Goal: Task Accomplishment & Management: Complete application form

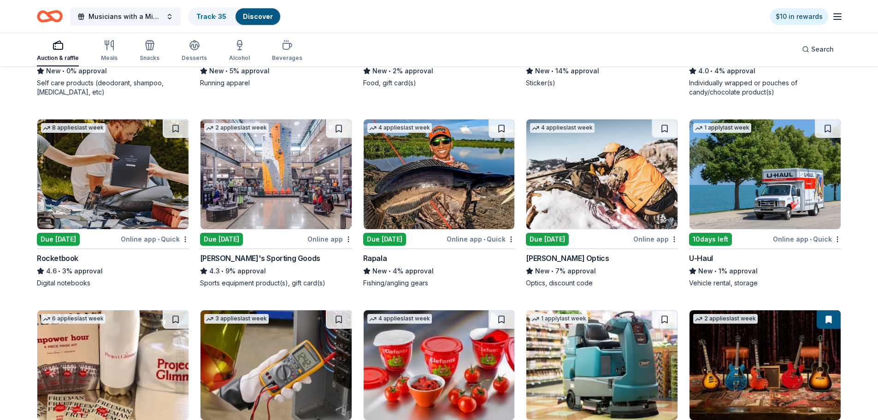
scroll to position [2596, 0]
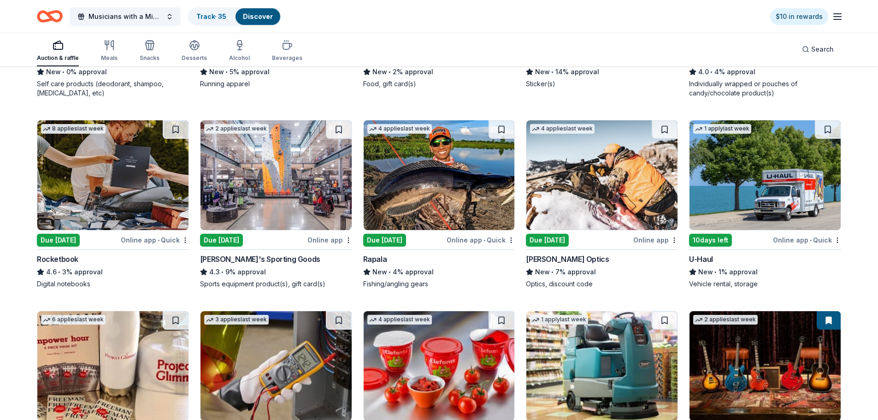
click at [342, 193] on img at bounding box center [276, 175] width 151 height 110
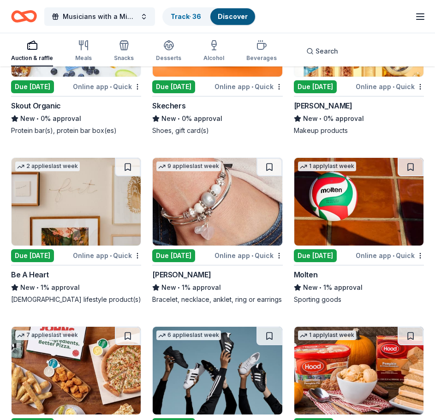
scroll to position [8058, 0]
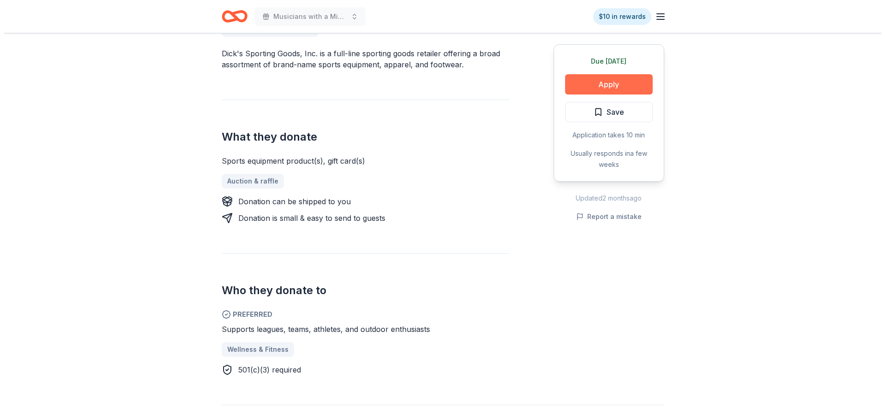
scroll to position [289, 0]
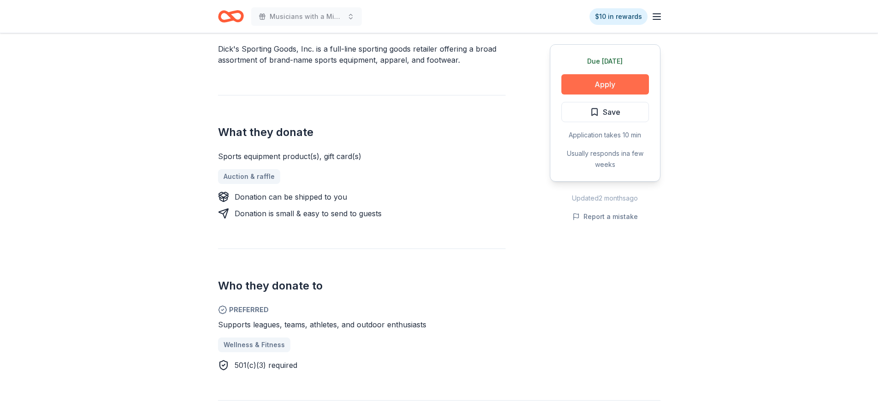
click at [583, 80] on button "Apply" at bounding box center [606, 84] width 88 height 20
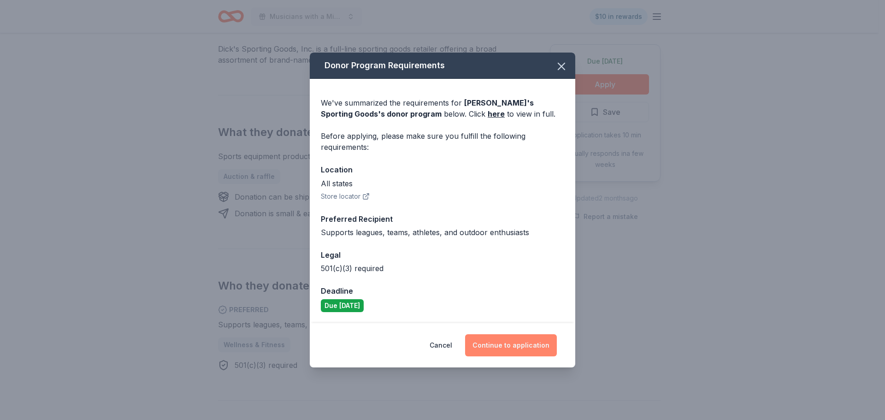
click at [483, 345] on button "Continue to application" at bounding box center [511, 345] width 92 height 22
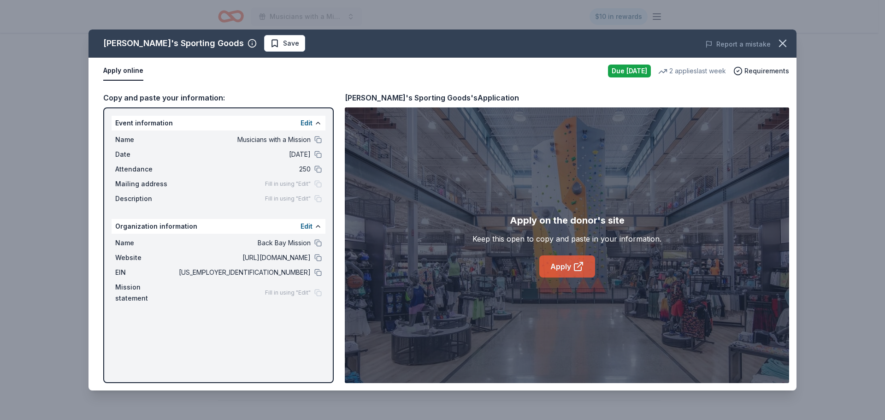
click at [569, 265] on link "Apply" at bounding box center [567, 266] width 56 height 22
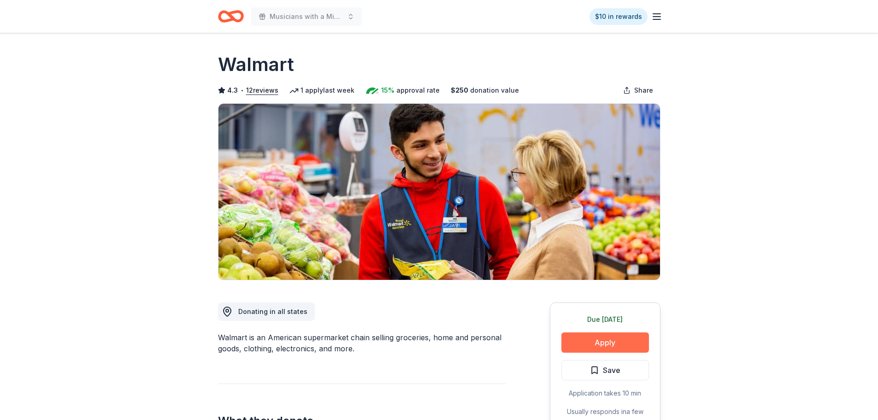
click at [626, 348] on button "Apply" at bounding box center [606, 342] width 88 height 20
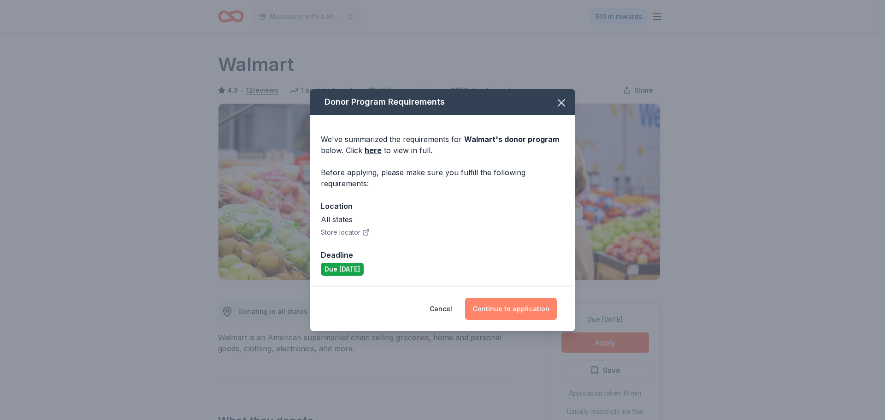
click at [514, 300] on button "Continue to application" at bounding box center [511, 309] width 92 height 22
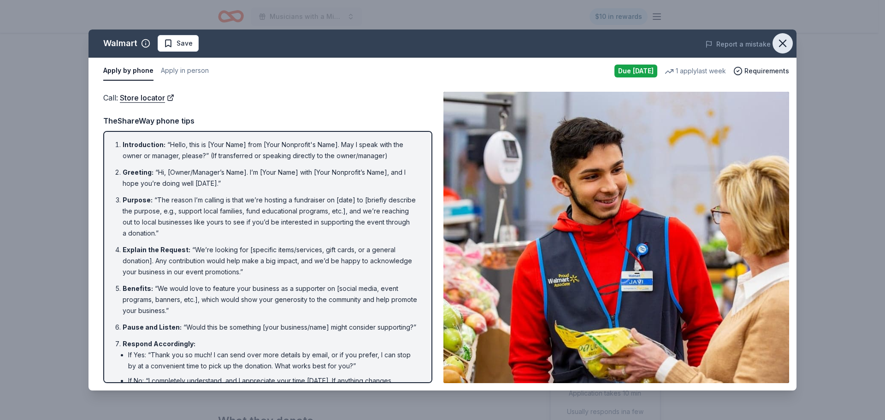
click at [783, 39] on icon "button" at bounding box center [782, 43] width 13 height 13
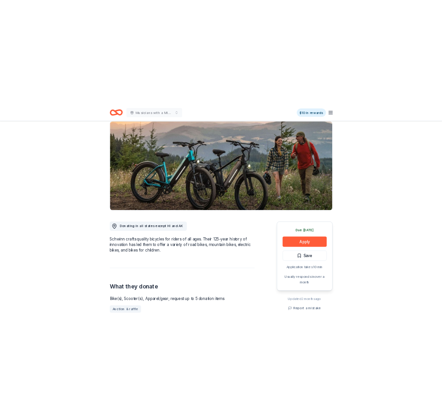
scroll to position [28, 0]
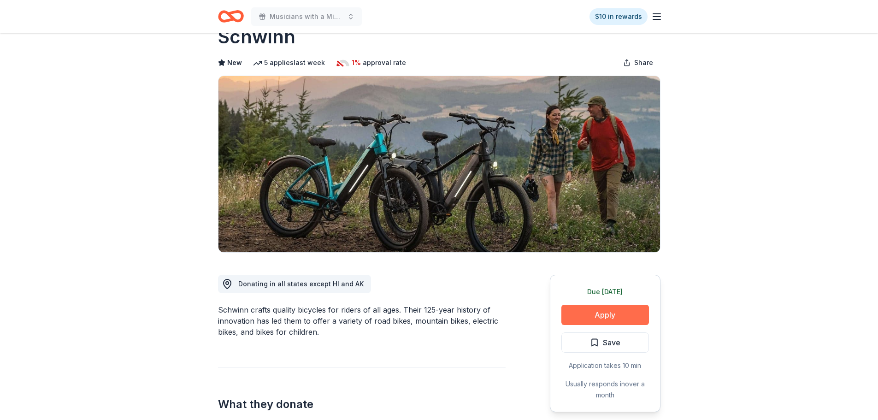
click at [609, 318] on button "Apply" at bounding box center [606, 315] width 88 height 20
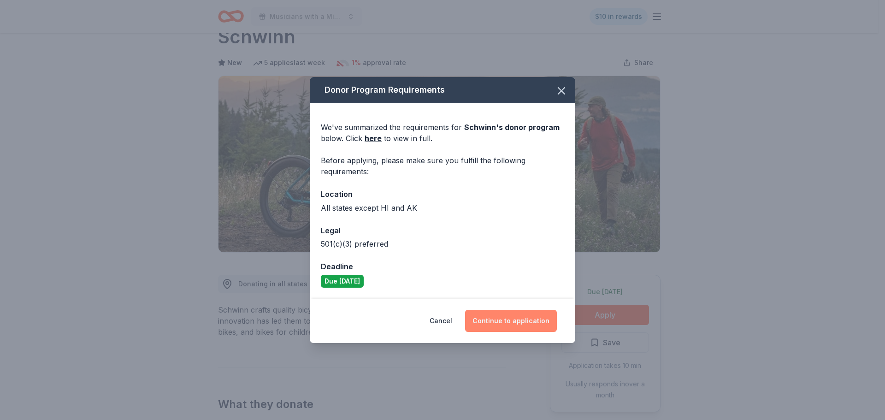
click at [533, 325] on button "Continue to application" at bounding box center [511, 321] width 92 height 22
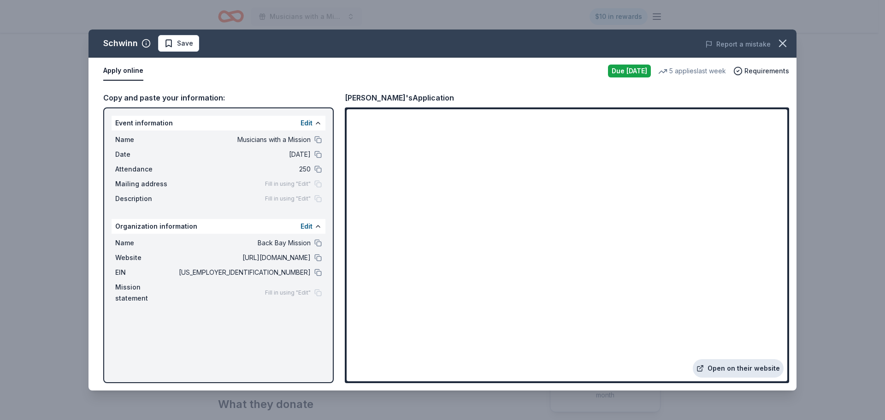
click at [746, 365] on link "Open on their website" at bounding box center [738, 368] width 91 height 18
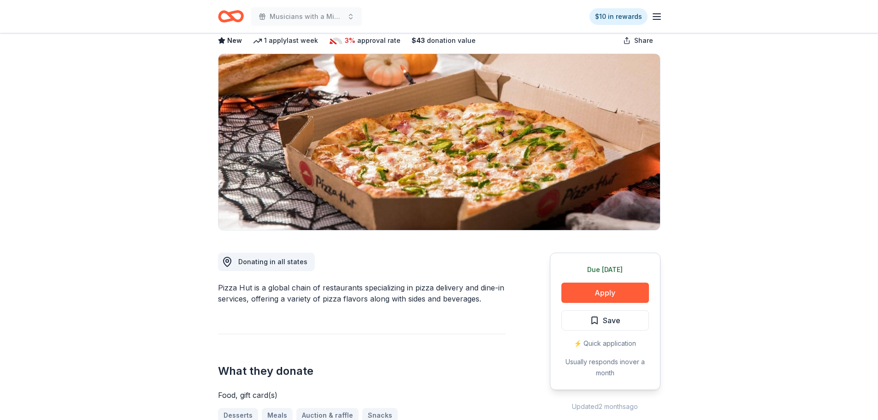
scroll to position [161, 0]
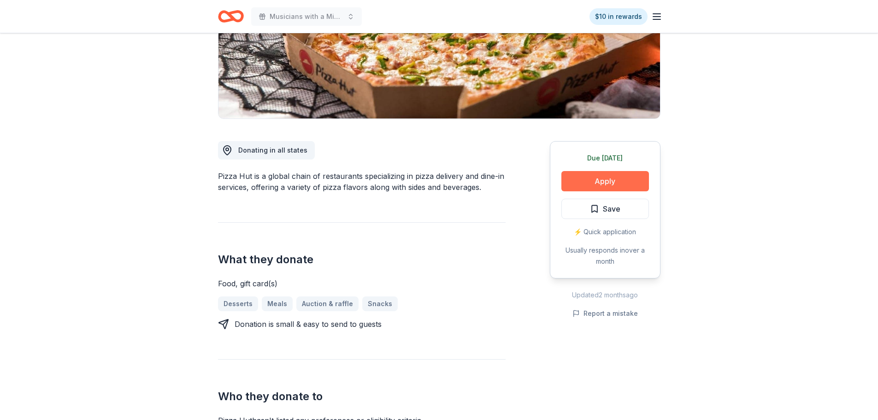
click at [599, 183] on button "Apply" at bounding box center [606, 181] width 88 height 20
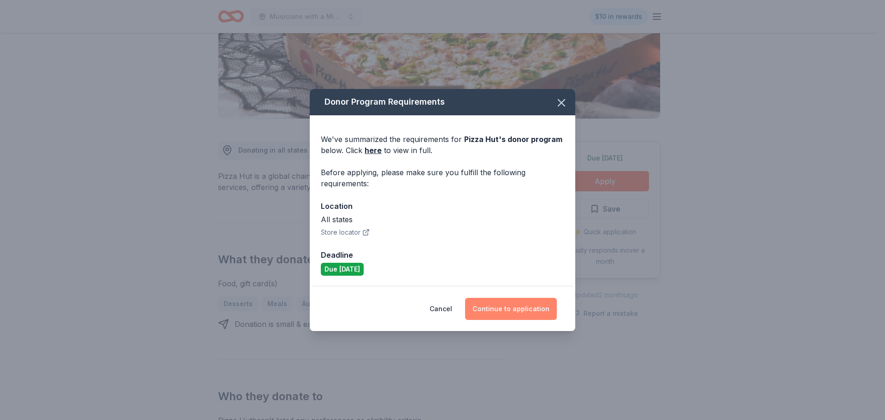
click at [502, 307] on button "Continue to application" at bounding box center [511, 309] width 92 height 22
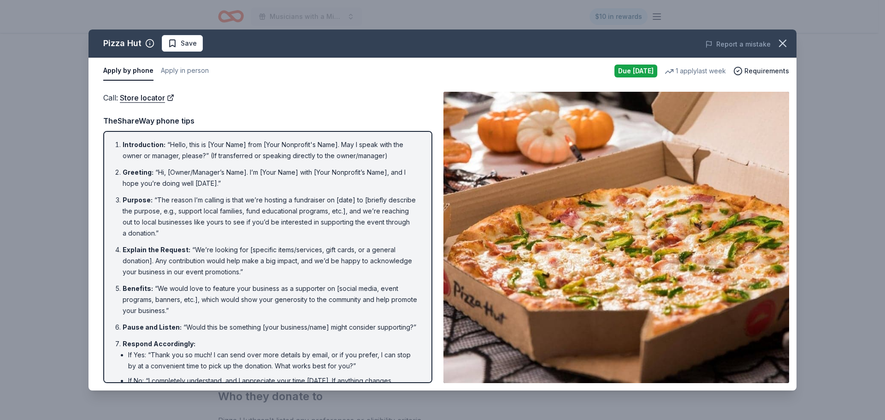
click at [794, 42] on div "Report a mistake" at bounding box center [659, 44] width 276 height 26
click at [786, 44] on icon "button" at bounding box center [782, 43] width 13 height 13
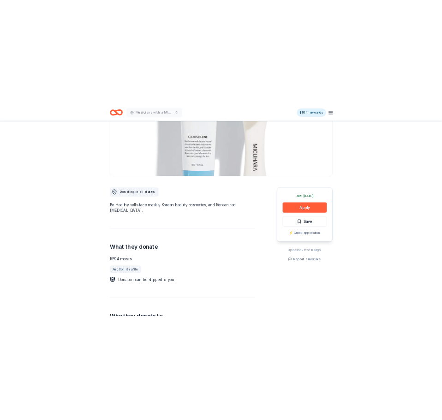
scroll to position [138, 0]
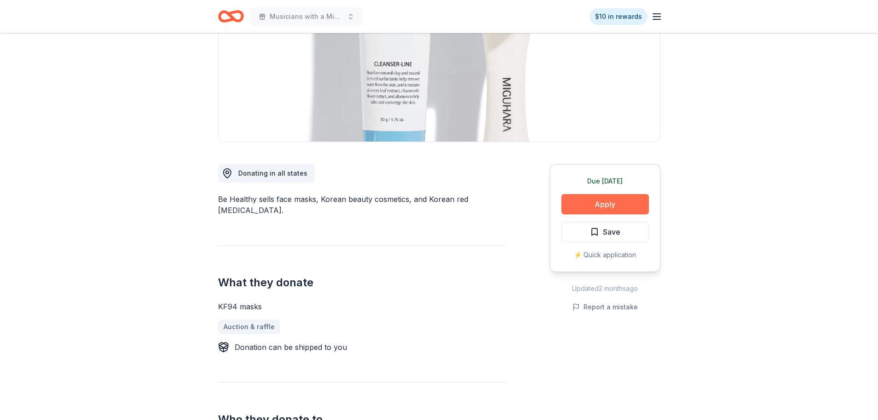
click at [586, 201] on button "Apply" at bounding box center [606, 204] width 88 height 20
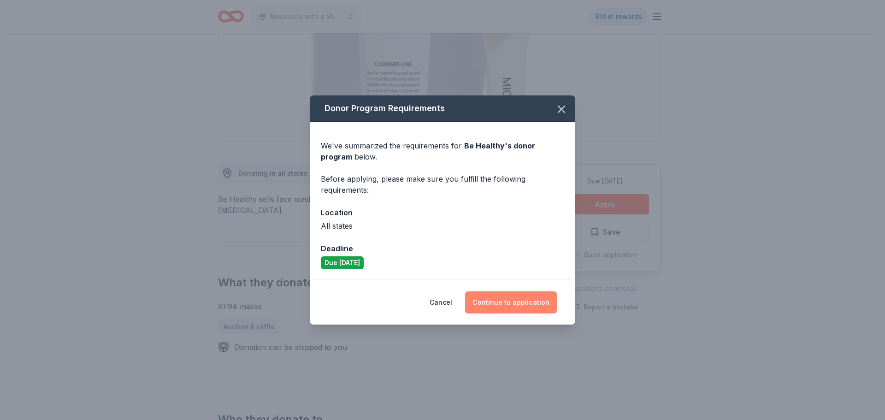
click at [515, 302] on button "Continue to application" at bounding box center [511, 302] width 92 height 22
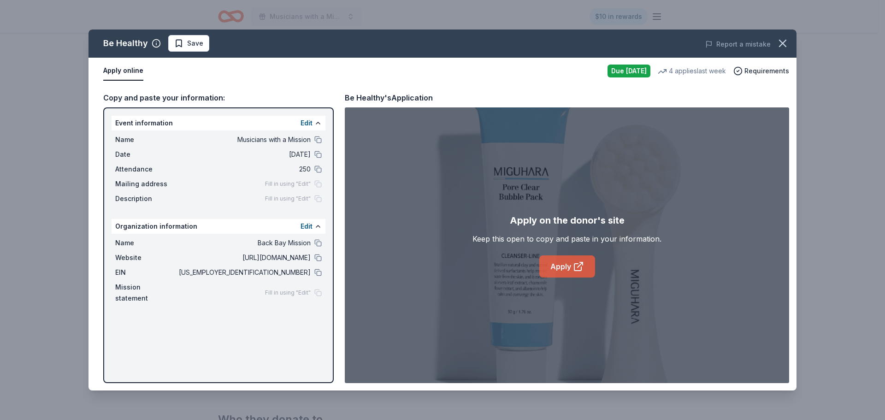
click at [554, 265] on link "Apply" at bounding box center [567, 266] width 56 height 22
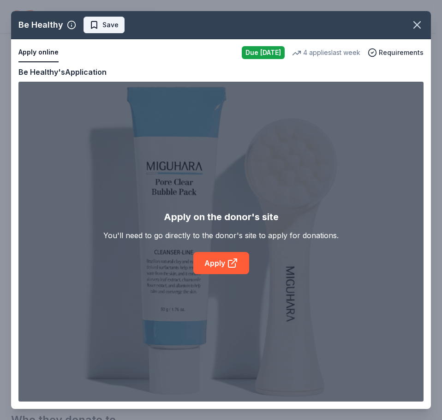
click at [99, 20] on span "Save" at bounding box center [103, 24] width 29 height 11
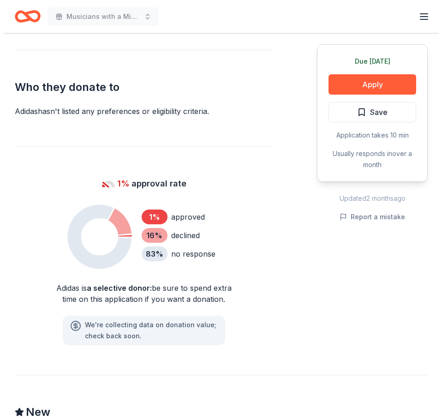
scroll to position [475, 0]
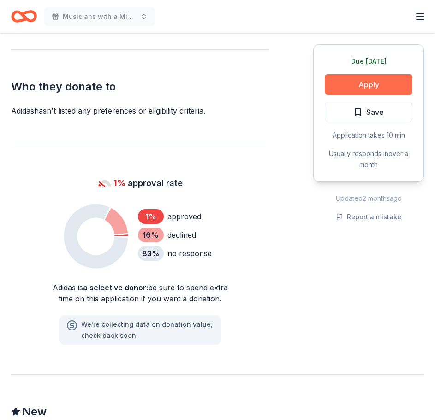
click at [343, 84] on button "Apply" at bounding box center [369, 84] width 88 height 20
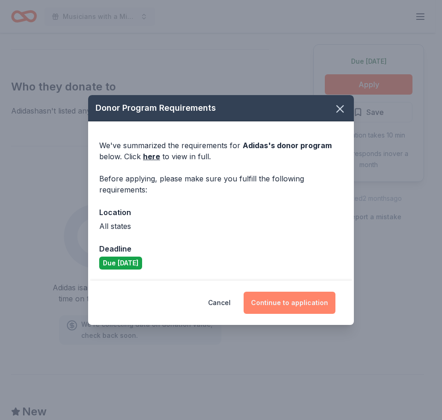
click at [298, 298] on button "Continue to application" at bounding box center [289, 302] width 92 height 22
